Goal: Task Accomplishment & Management: Use online tool/utility

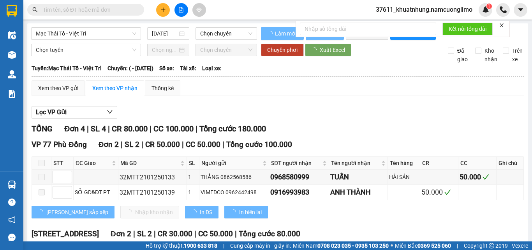
click at [413, 10] on span "37611_khuatnhung.namcuonglimo" at bounding box center [423, 10] width 109 height 10
type input "[DATE]"
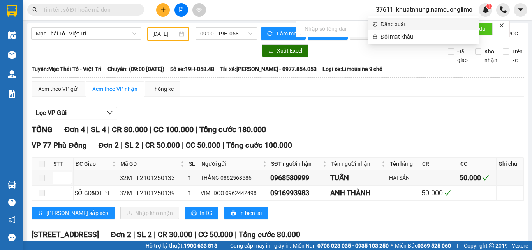
click at [394, 25] on span "Đăng xuất" at bounding box center [426, 24] width 93 height 9
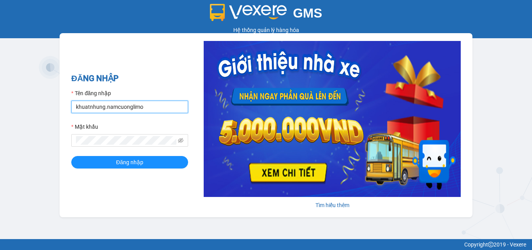
click at [151, 106] on input "khuatnhung.namcuonglimo" at bounding box center [129, 106] width 117 height 12
type input "ntxuyen.namcuonglimo"
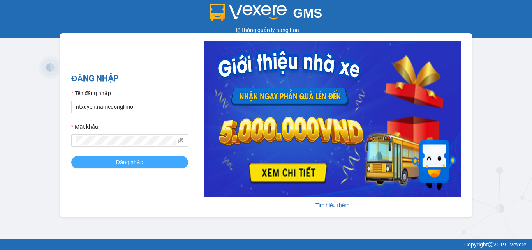
click at [134, 165] on span "Đăng nhập" at bounding box center [129, 162] width 27 height 9
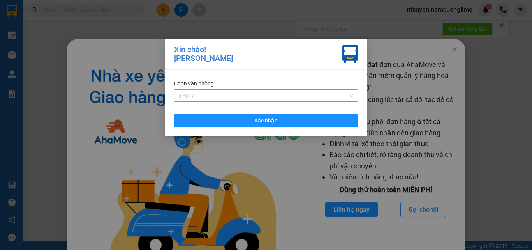
click at [245, 95] on span "37617" at bounding box center [266, 96] width 174 height 12
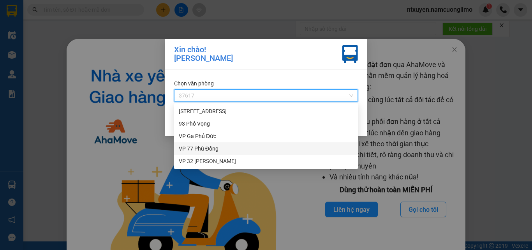
click at [201, 150] on div "VP 77 Phù Đổng" at bounding box center [266, 148] width 174 height 9
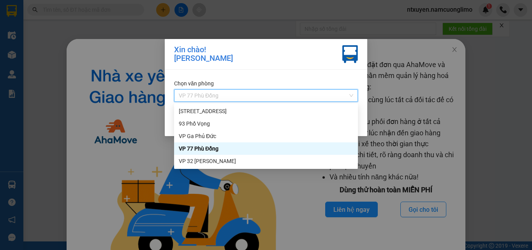
click at [246, 95] on span "VP 77 Phù Đổng" at bounding box center [266, 96] width 174 height 12
click at [205, 152] on div "VP 77 Phù Đổng" at bounding box center [266, 148] width 174 height 9
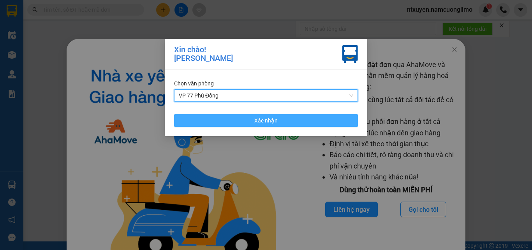
click at [268, 120] on span "Xác nhận" at bounding box center [265, 120] width 23 height 9
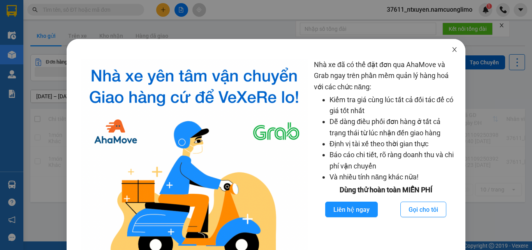
click at [452, 51] on icon "close" at bounding box center [454, 49] width 4 height 5
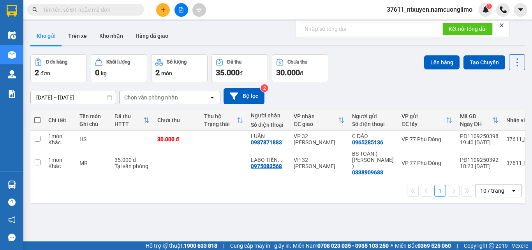
click at [501, 25] on icon "close" at bounding box center [501, 25] width 5 height 5
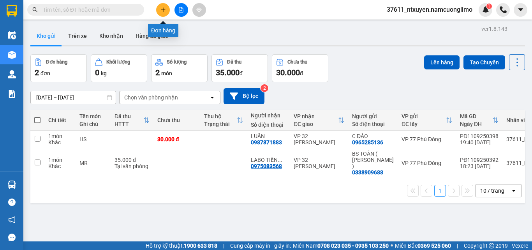
click at [163, 11] on icon "plus" at bounding box center [162, 9] width 5 height 5
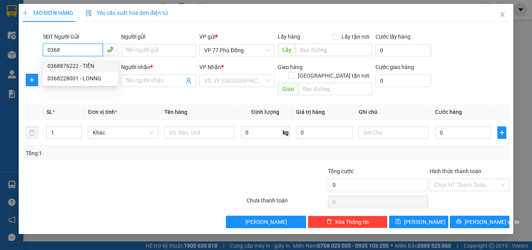
click at [69, 65] on div "0368876222 - TIẾN" at bounding box center [80, 66] width 66 height 9
type input "0368876222"
type input "TIẾN"
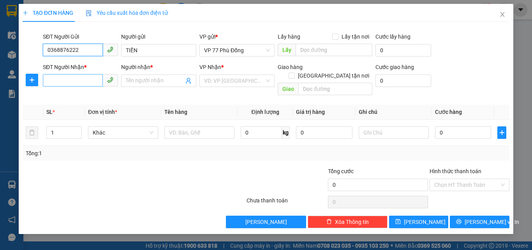
type input "0368876222"
click at [87, 82] on input "SĐT Người Nhận *" at bounding box center [73, 80] width 60 height 12
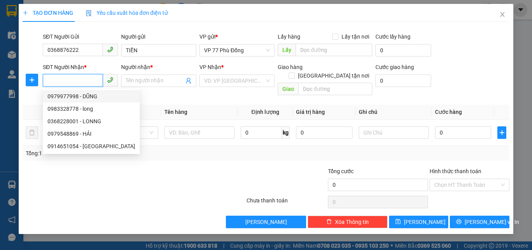
click at [86, 96] on div "0979977998 - DŨNG" at bounding box center [91, 96] width 88 height 9
type input "0979977998"
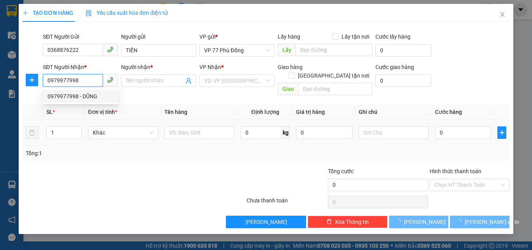
type input "DŨNG"
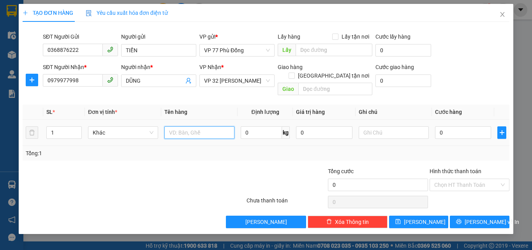
click at [191, 126] on input "text" at bounding box center [199, 132] width 70 height 12
type input "pt"
click at [474, 126] on input "0" at bounding box center [463, 132] width 56 height 12
type input "4"
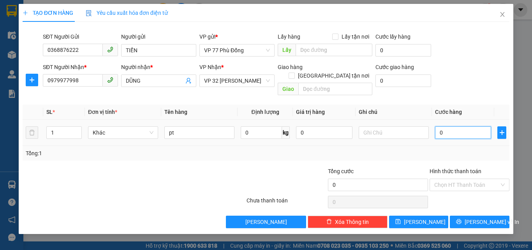
type input "4"
type input "40"
type input "40.000"
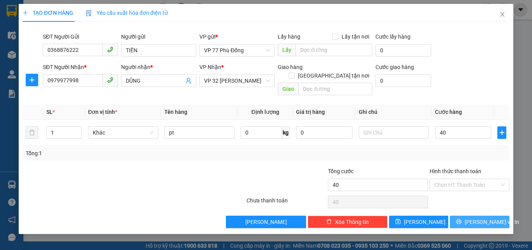
type input "40.000"
click at [475, 217] on span "Lưu và In" at bounding box center [491, 221] width 54 height 9
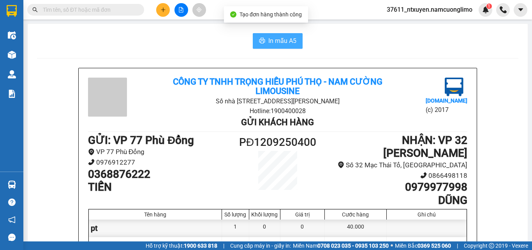
click at [276, 47] on button "In mẫu A5" at bounding box center [278, 41] width 50 height 16
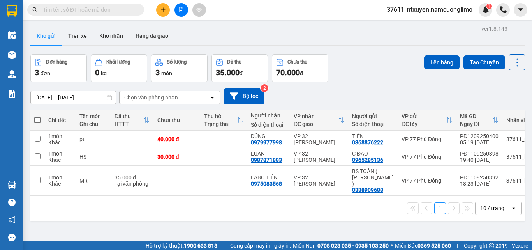
click at [36, 120] on span at bounding box center [37, 120] width 6 height 6
click at [37, 116] on input "checkbox" at bounding box center [37, 116] width 0 height 0
checkbox input "true"
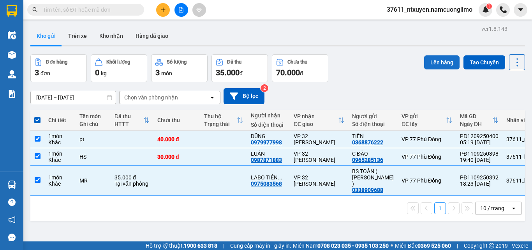
click at [433, 60] on button "Lên hàng" at bounding box center [441, 62] width 35 height 14
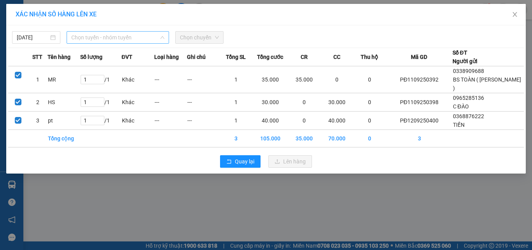
click at [98, 35] on span "Chọn tuyến - nhóm tuyến" at bounding box center [117, 38] width 93 height 12
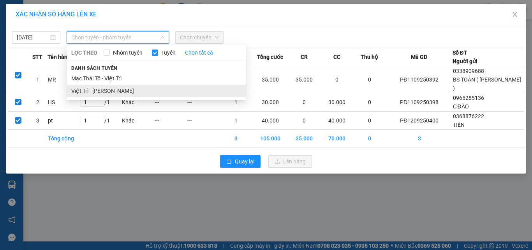
click at [90, 91] on li "Việt Trì - Mạc Thái Tổ" at bounding box center [156, 90] width 179 height 12
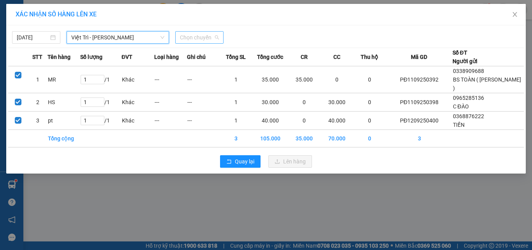
click at [212, 36] on span "Chọn chuyến" at bounding box center [199, 38] width 39 height 12
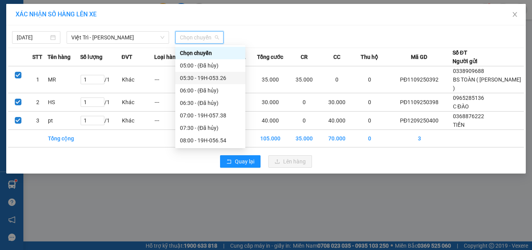
click at [214, 76] on div "05:30 - 19H-053.26" at bounding box center [210, 78] width 61 height 9
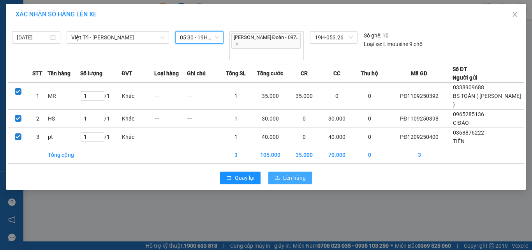
click at [283, 173] on span "Lên hàng" at bounding box center [294, 177] width 23 height 9
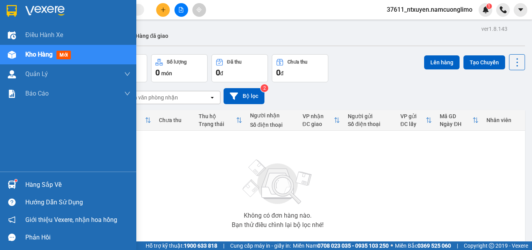
click at [39, 184] on div "Hàng sắp về" at bounding box center [77, 185] width 105 height 12
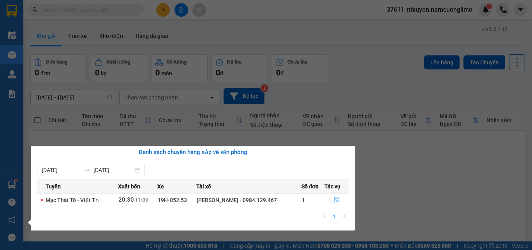
click at [334, 197] on icon "file-done" at bounding box center [336, 199] width 5 height 5
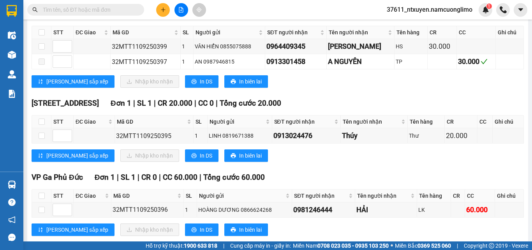
scroll to position [76, 0]
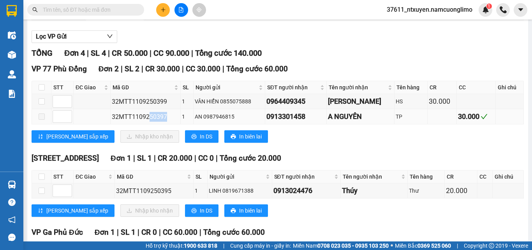
drag, startPoint x: 167, startPoint y: 122, endPoint x: 146, endPoint y: 123, distance: 21.0
click at [146, 121] on div "32MTT1109250397" at bounding box center [146, 117] width 68 height 10
copy div "50397"
click at [90, 4] on div "Kết quả tìm kiếm ( 0 ) Bộ lọc No Data" at bounding box center [76, 10] width 152 height 14
click at [88, 7] on input "text" at bounding box center [89, 9] width 92 height 9
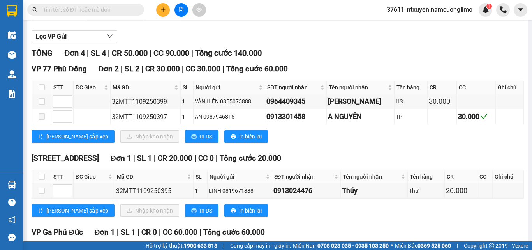
paste input "50397"
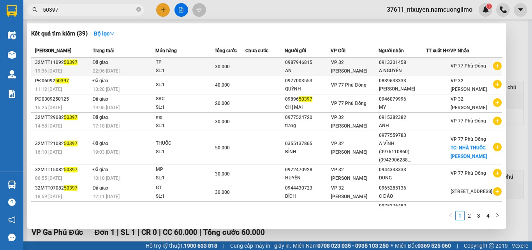
type input "50397"
click at [134, 68] on td "Đã giao 22:06 - 11/09" at bounding box center [123, 67] width 65 height 18
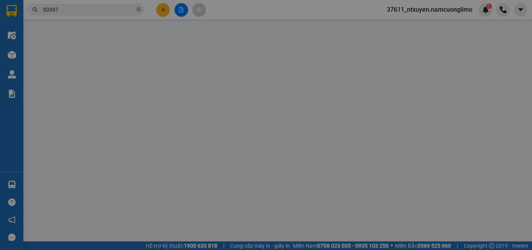
type input "0987946815"
type input "AN"
type input "0913301458"
type input "A NGUYÊN"
type input "30.000"
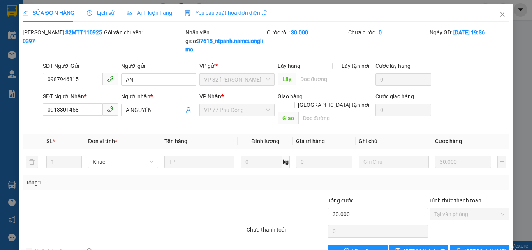
click at [103, 12] on span "Lịch sử" at bounding box center [101, 13] width 28 height 6
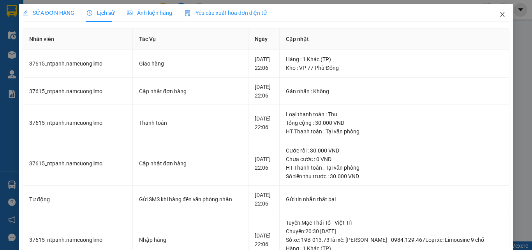
click at [500, 16] on icon "close" at bounding box center [502, 14] width 4 height 5
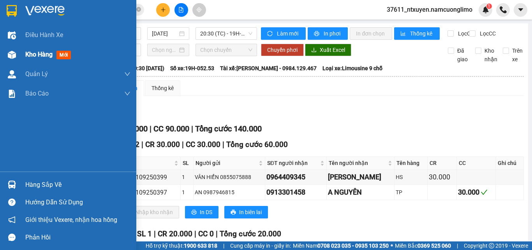
click at [37, 54] on span "Kho hàng" at bounding box center [38, 54] width 27 height 7
